Goal: Transaction & Acquisition: Purchase product/service

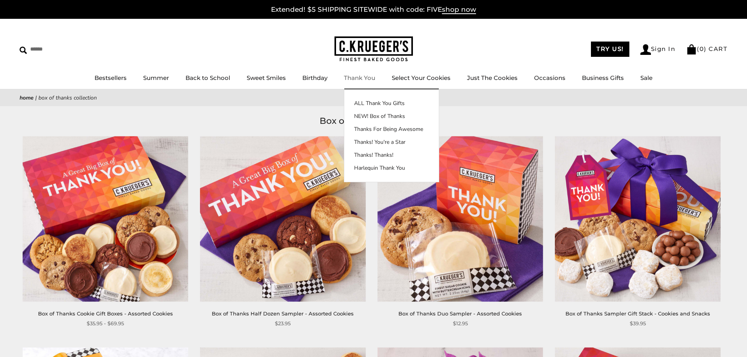
click at [376, 43] on img at bounding box center [373, 48] width 78 height 25
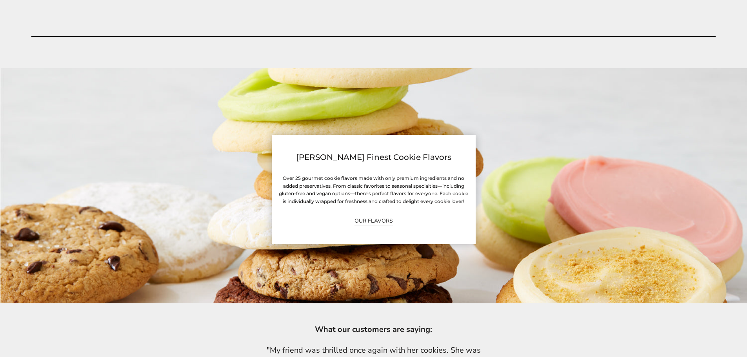
scroll to position [2117, 0]
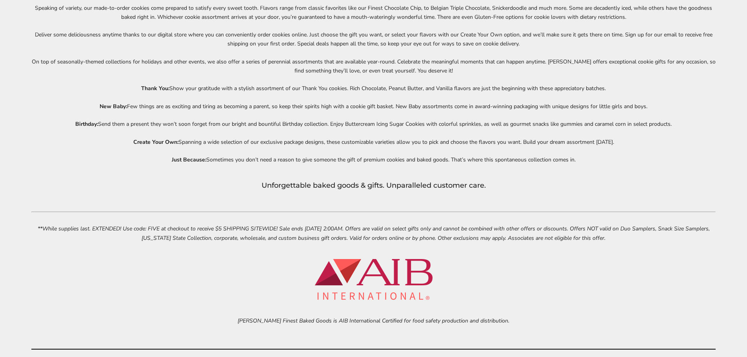
scroll to position [3607, 0]
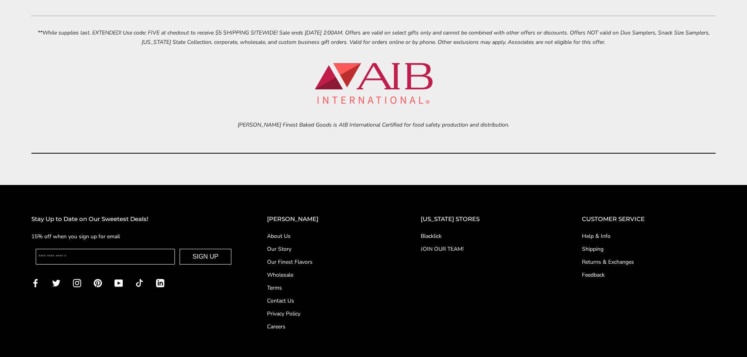
click at [308, 261] on link "Our Finest Flavors" at bounding box center [328, 262] width 122 height 8
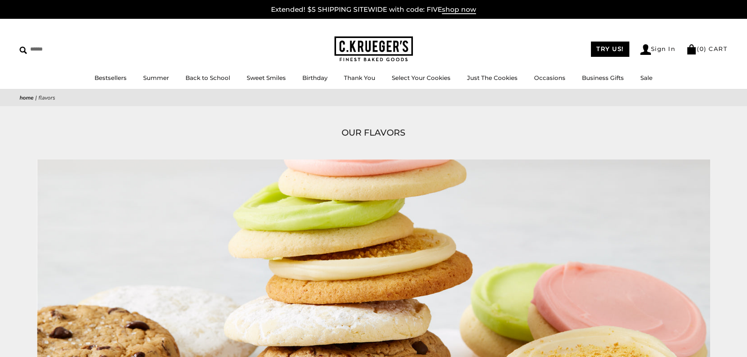
click at [695, 137] on h1 "OUR FLAVORS" at bounding box center [373, 133] width 684 height 14
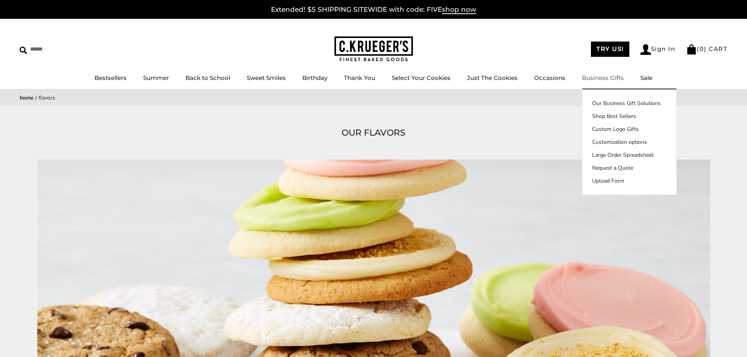
click at [591, 76] on link "Business Gifts" at bounding box center [603, 77] width 42 height 7
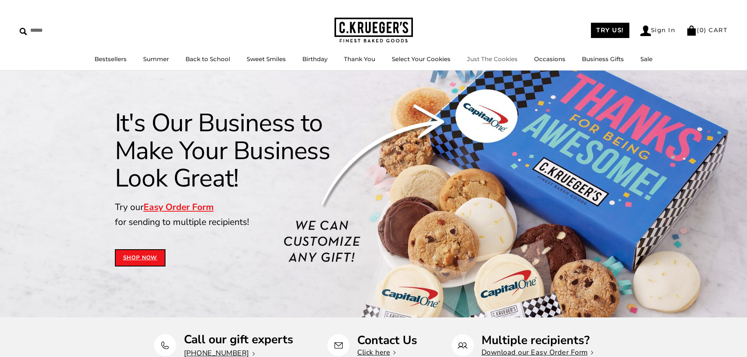
click at [507, 58] on link "Just The Cookies" at bounding box center [492, 58] width 51 height 7
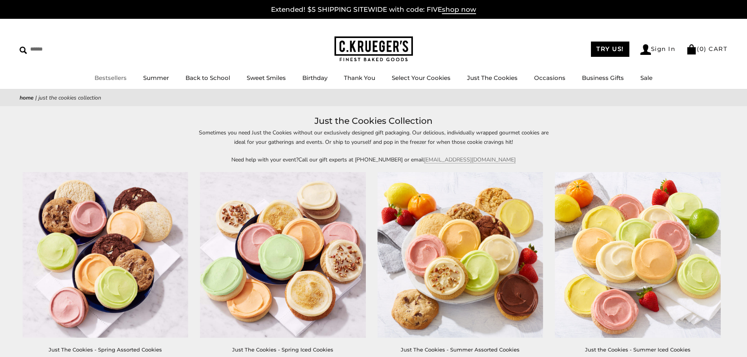
click at [382, 50] on img at bounding box center [373, 48] width 78 height 25
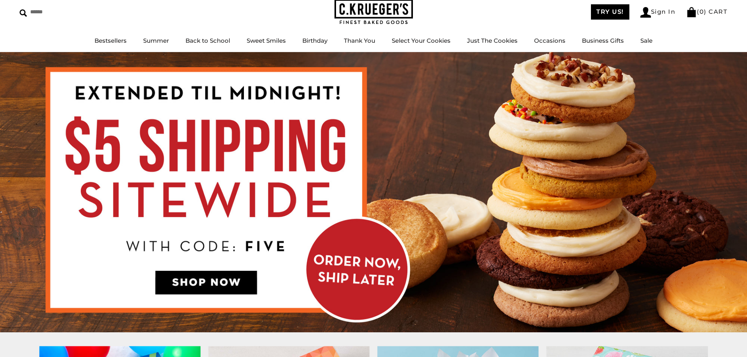
scroll to position [0, 0]
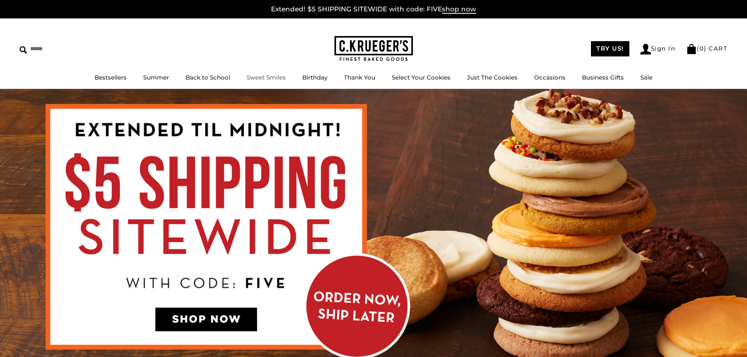
click at [267, 80] on link "Sweet Smiles" at bounding box center [266, 77] width 39 height 7
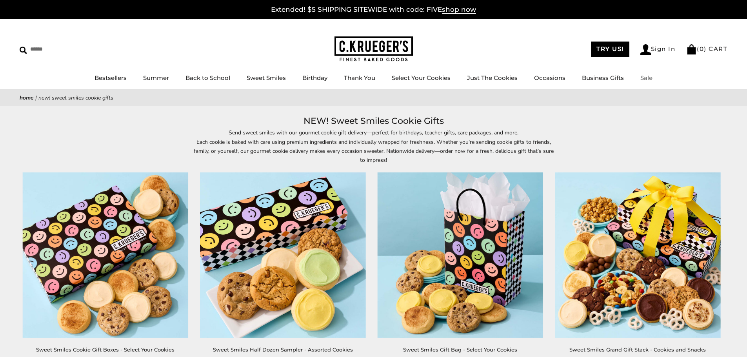
click at [644, 80] on link "Sale" at bounding box center [646, 77] width 12 height 7
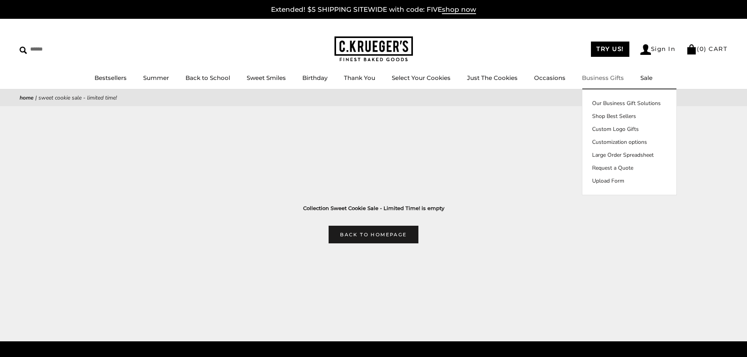
click at [597, 77] on link "Business Gifts" at bounding box center [603, 77] width 42 height 7
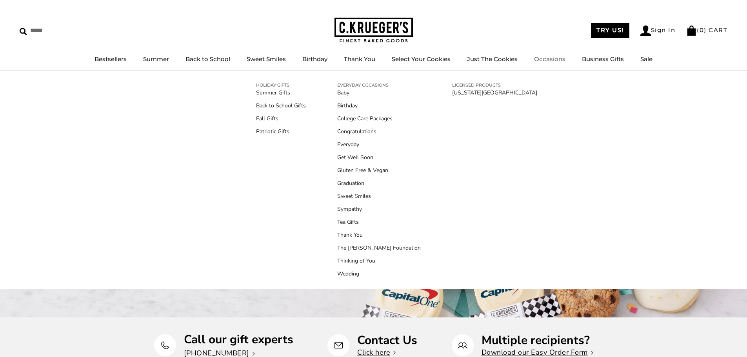
click at [558, 62] on link "Occasions" at bounding box center [549, 58] width 31 height 7
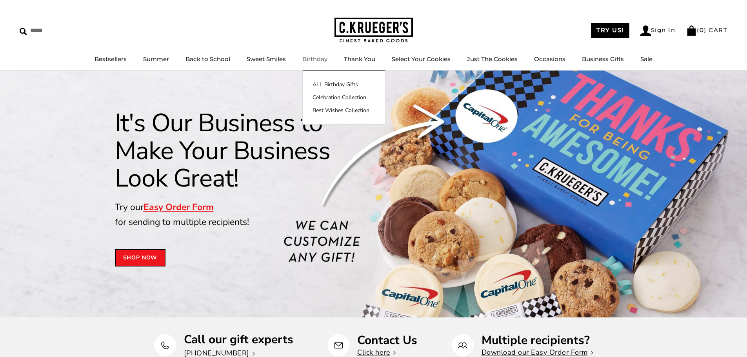
click at [311, 61] on link "Birthday" at bounding box center [314, 58] width 25 height 7
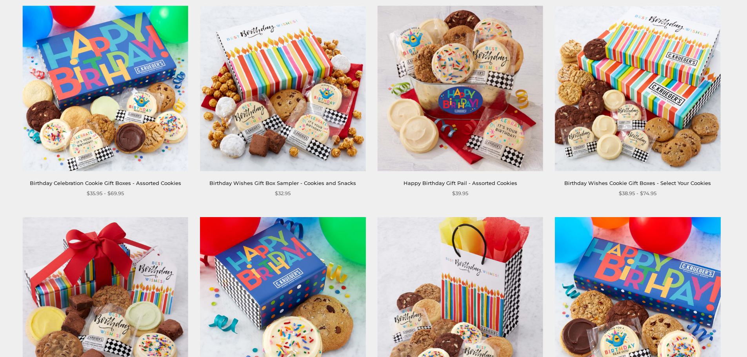
scroll to position [157, 0]
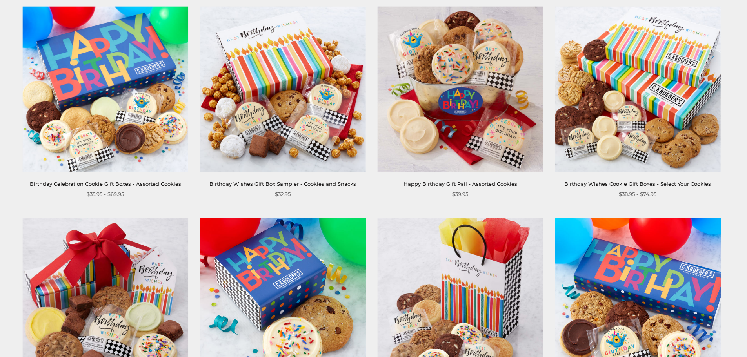
click at [643, 116] on img at bounding box center [637, 89] width 165 height 165
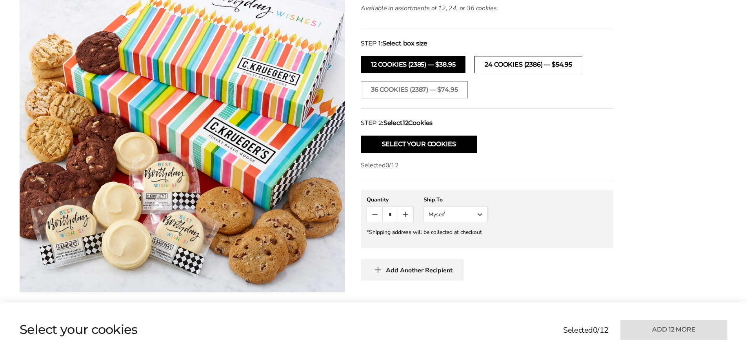
click at [520, 69] on button "24 Cookies (2386) — $54.95" at bounding box center [527, 64] width 107 height 17
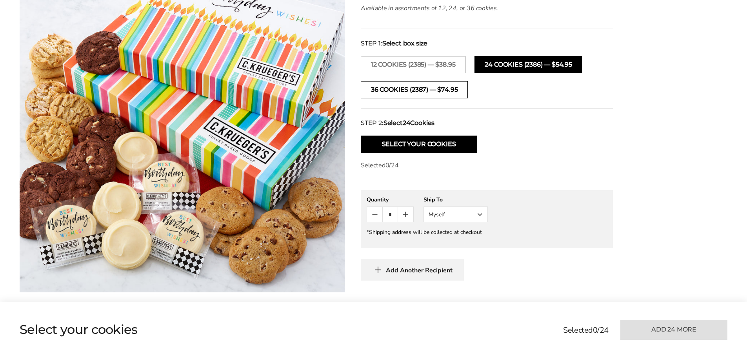
click at [438, 95] on button "36 Cookies (2387) — $74.95" at bounding box center [414, 89] width 107 height 17
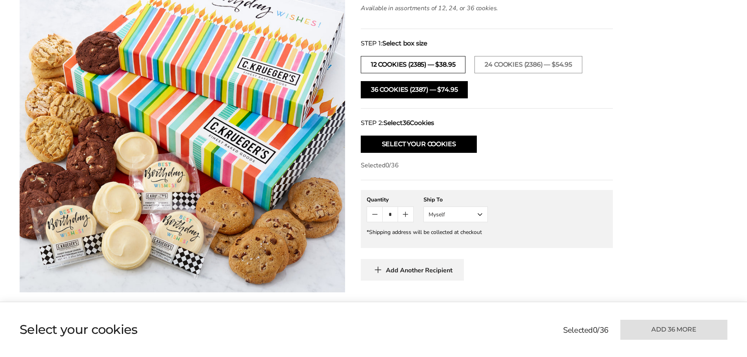
click at [413, 65] on button "12 Cookies (2385) — $38.95" at bounding box center [413, 64] width 105 height 17
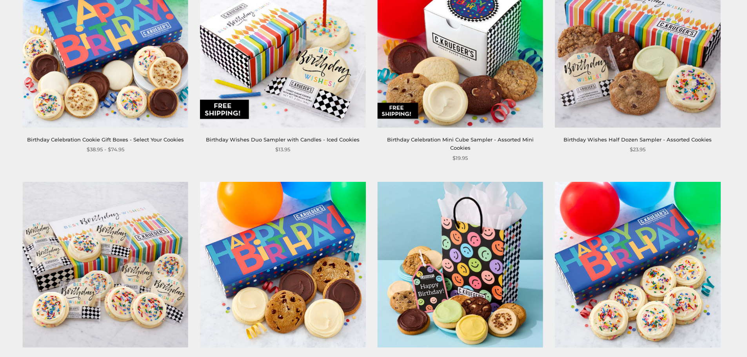
scroll to position [666, 0]
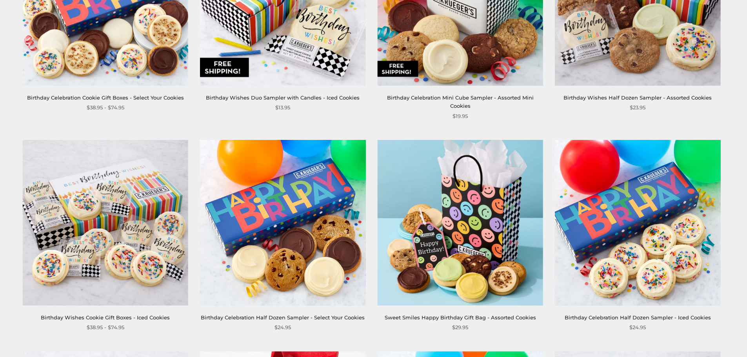
click at [138, 60] on img at bounding box center [105, 2] width 165 height 165
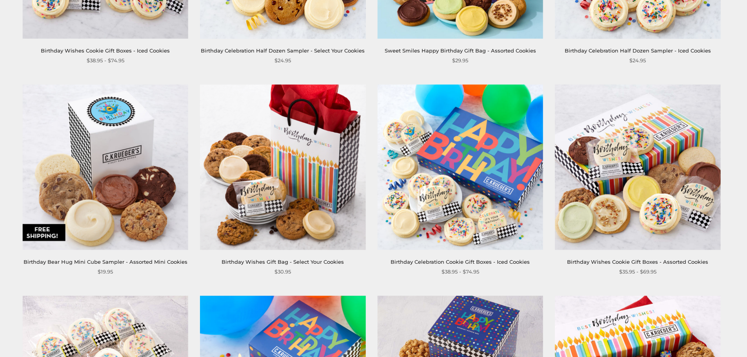
scroll to position [823, 0]
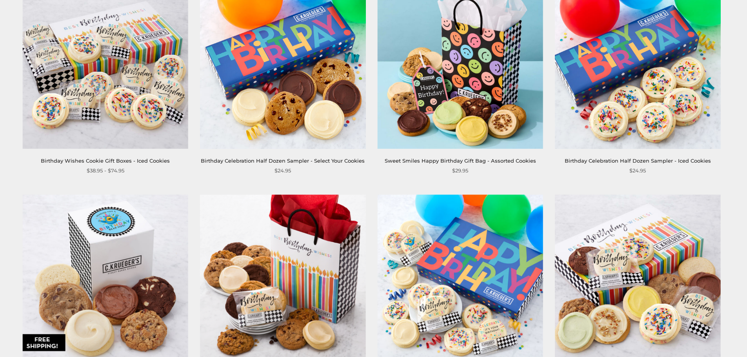
click at [135, 116] on img at bounding box center [105, 65] width 165 height 165
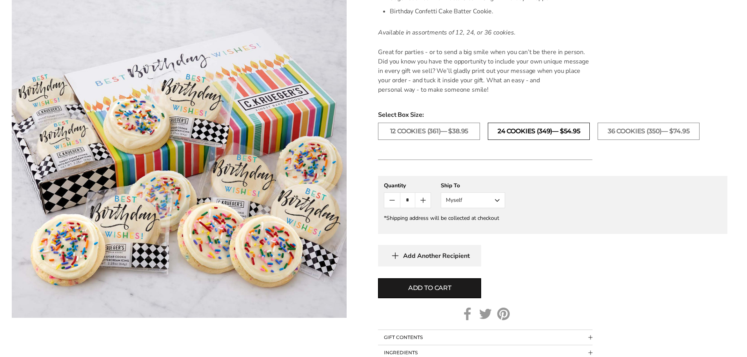
click at [525, 134] on label "24 Cookies (349)— $54.95" at bounding box center [539, 131] width 102 height 17
click at [644, 135] on label "36 Cookies (350)— $74.95" at bounding box center [648, 131] width 102 height 17
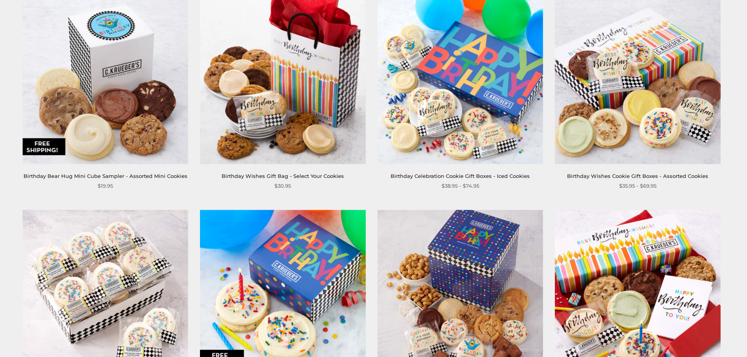
click at [393, 122] on img at bounding box center [460, 80] width 165 height 165
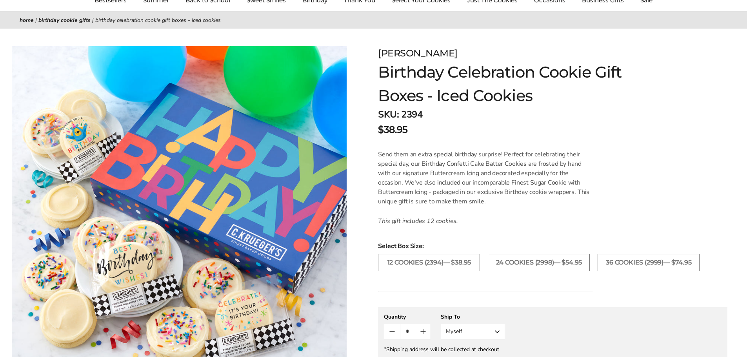
scroll to position [235, 0]
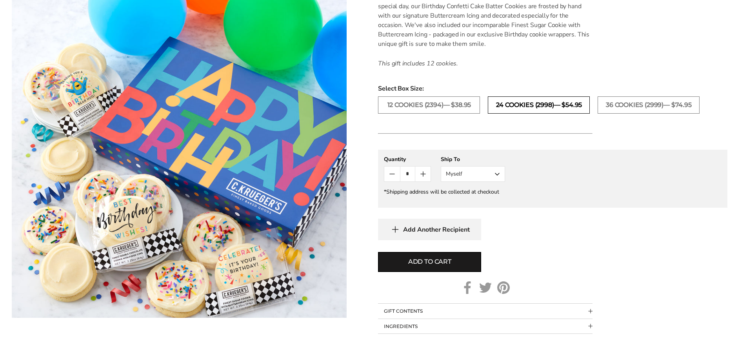
click at [526, 107] on label "24 COOKIES (2998)— $54.95" at bounding box center [539, 104] width 102 height 17
click at [666, 103] on label "36 COOKIES (2999)— $74.95" at bounding box center [648, 104] width 102 height 17
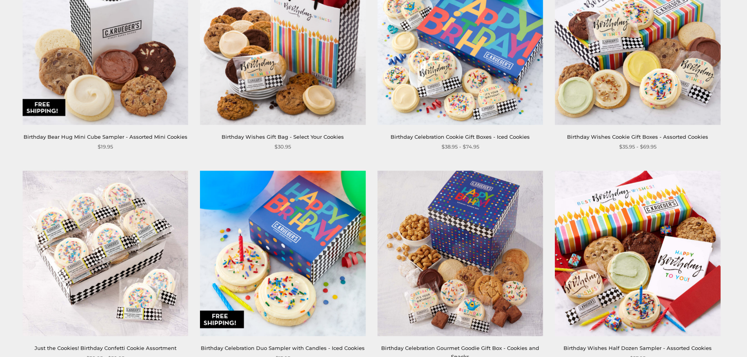
click at [655, 73] on img at bounding box center [637, 41] width 165 height 165
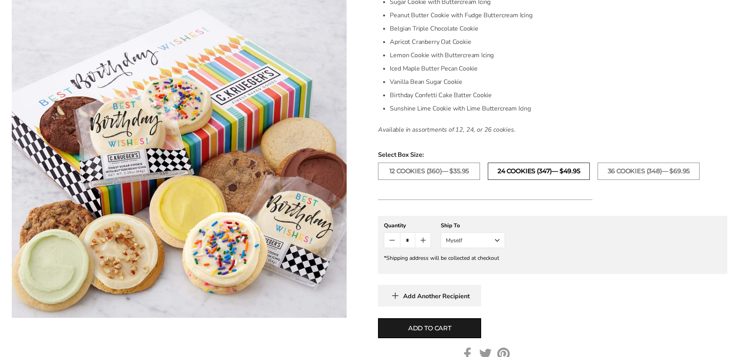
click at [527, 163] on label "24 Cookies (347)— $49.95" at bounding box center [539, 171] width 102 height 17
click at [634, 166] on label "36 Cookies (348)— $69.95" at bounding box center [648, 171] width 102 height 17
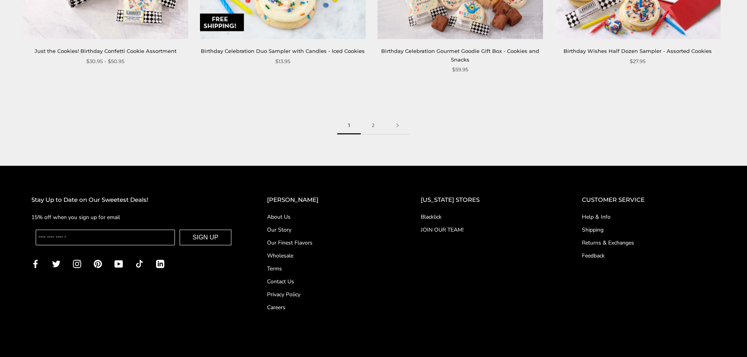
scroll to position [1372, 0]
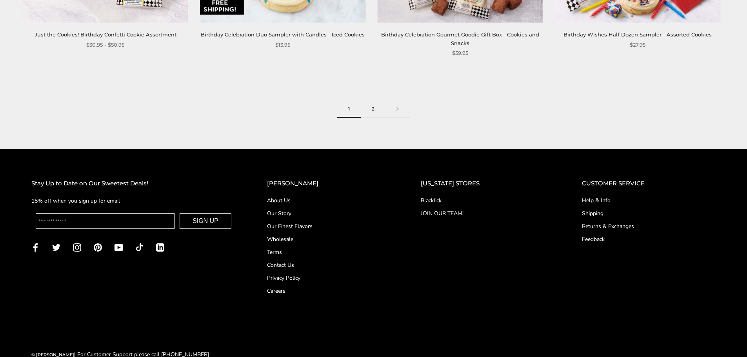
click at [371, 110] on link "2" at bounding box center [373, 109] width 25 height 18
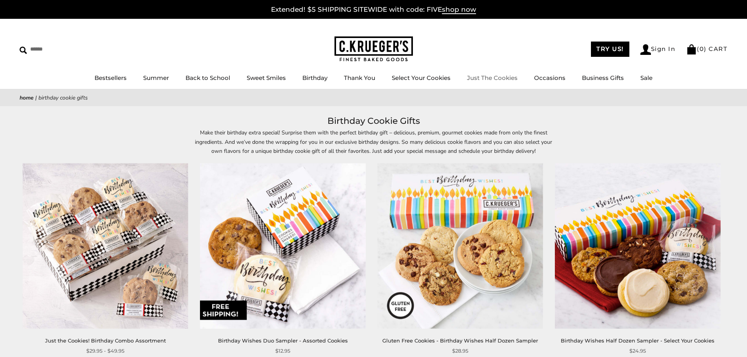
click at [469, 82] on li "Just The Cookies" at bounding box center [492, 78] width 51 height 10
click at [474, 80] on link "Just The Cookies" at bounding box center [492, 77] width 51 height 7
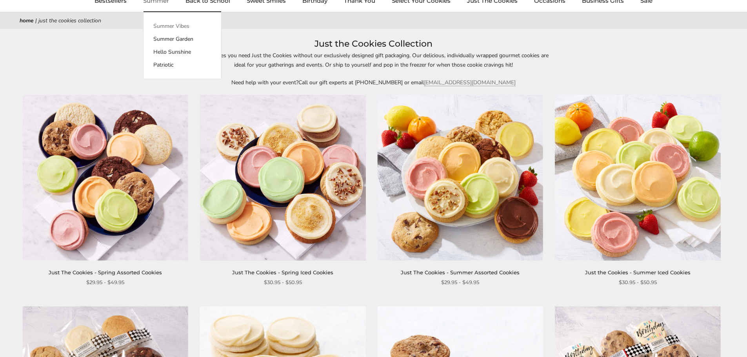
scroll to position [78, 0]
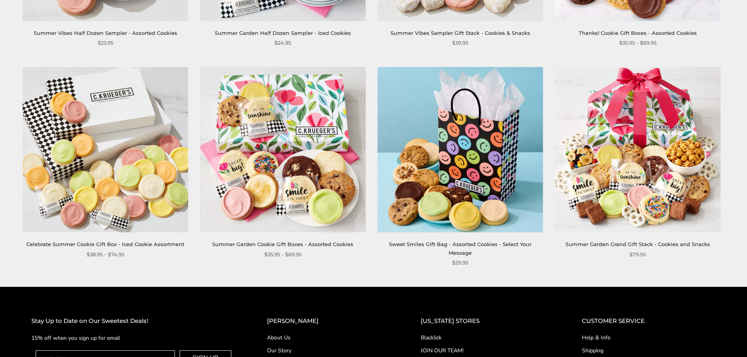
scroll to position [941, 0]
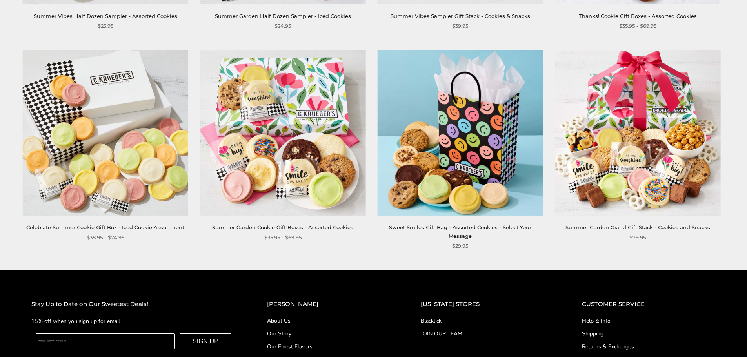
click at [123, 178] on img at bounding box center [105, 132] width 165 height 165
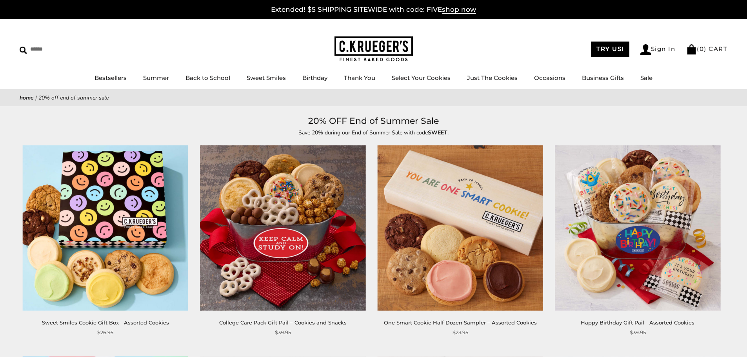
click at [123, 190] on img at bounding box center [105, 227] width 165 height 165
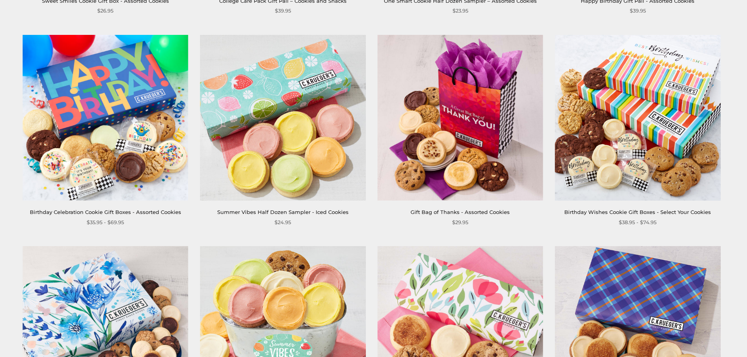
scroll to position [314, 0]
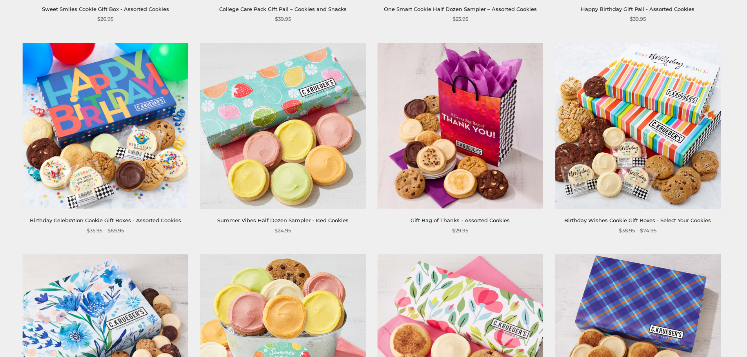
click at [439, 162] on img at bounding box center [460, 125] width 165 height 165
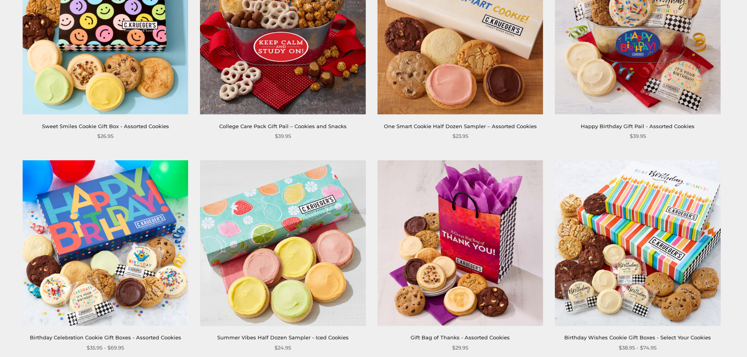
scroll to position [196, 0]
click at [88, 206] on img at bounding box center [105, 243] width 165 height 165
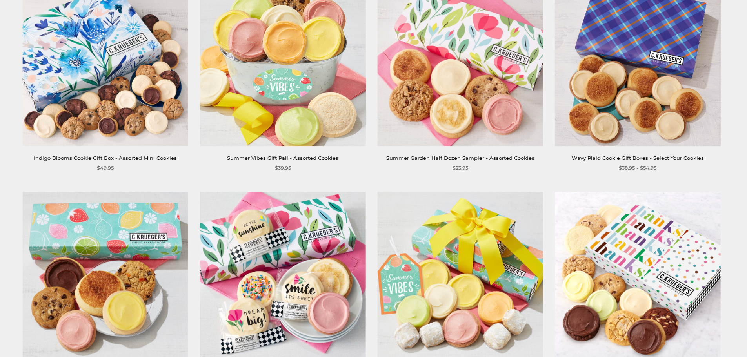
scroll to position [588, 0]
click at [457, 119] on img at bounding box center [460, 62] width 165 height 165
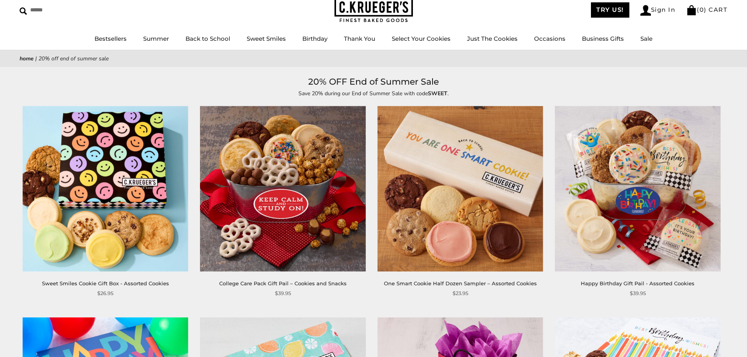
click at [314, 170] on img at bounding box center [282, 188] width 165 height 165
click at [444, 171] on img at bounding box center [460, 188] width 165 height 165
